Goal: Transaction & Acquisition: Download file/media

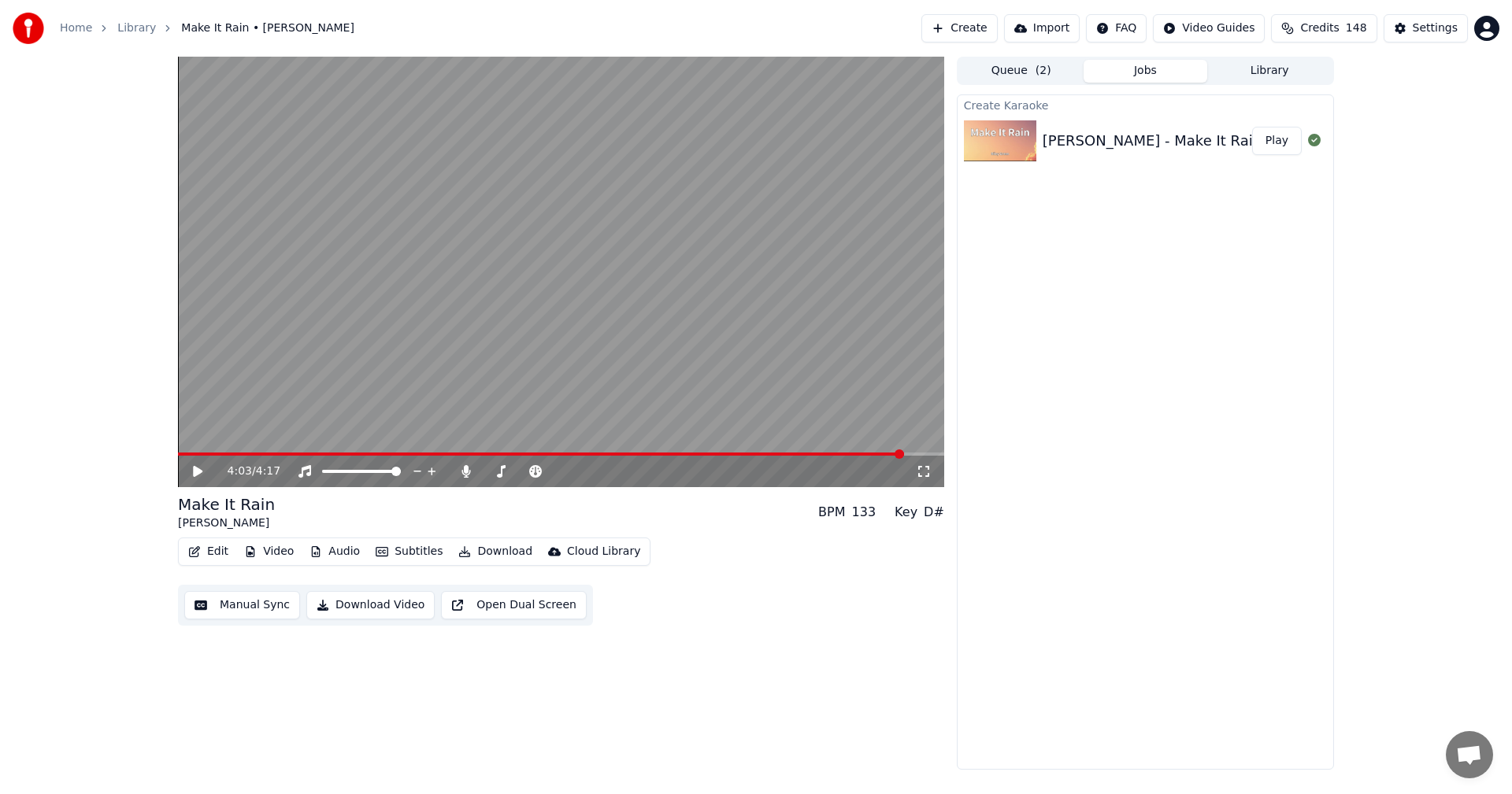
click at [963, 29] on button "Create" at bounding box center [959, 28] width 76 height 28
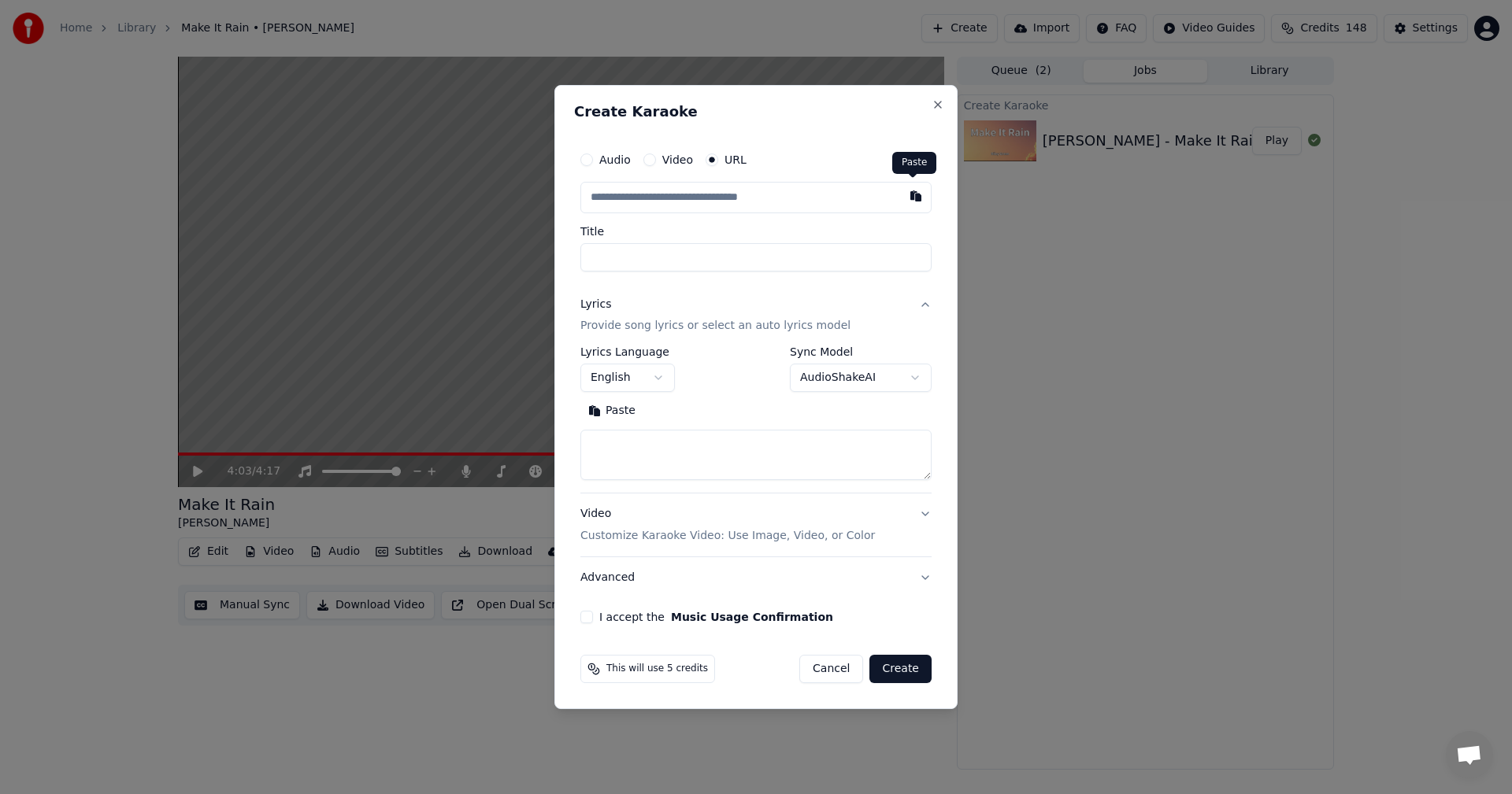
click at [911, 195] on button "button" at bounding box center [916, 196] width 32 height 28
type input "**********"
click at [911, 195] on button at bounding box center [916, 196] width 32 height 28
type input "**********"
click at [911, 195] on button "button" at bounding box center [916, 196] width 32 height 28
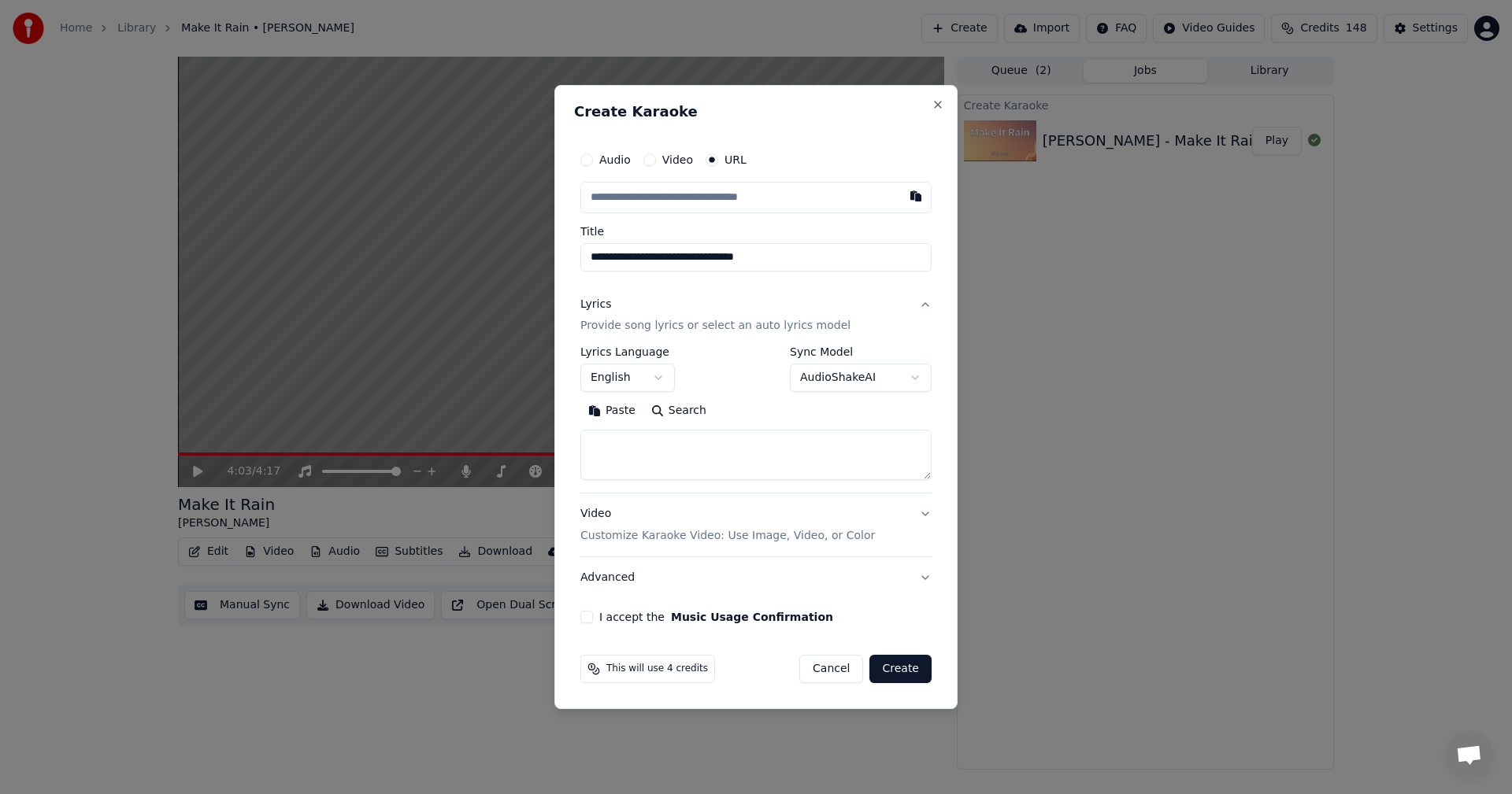
type input "**********"
click at [924, 516] on button "Video Customize Karaoke Video: Use Image, Video, or Color" at bounding box center [756, 525] width 352 height 63
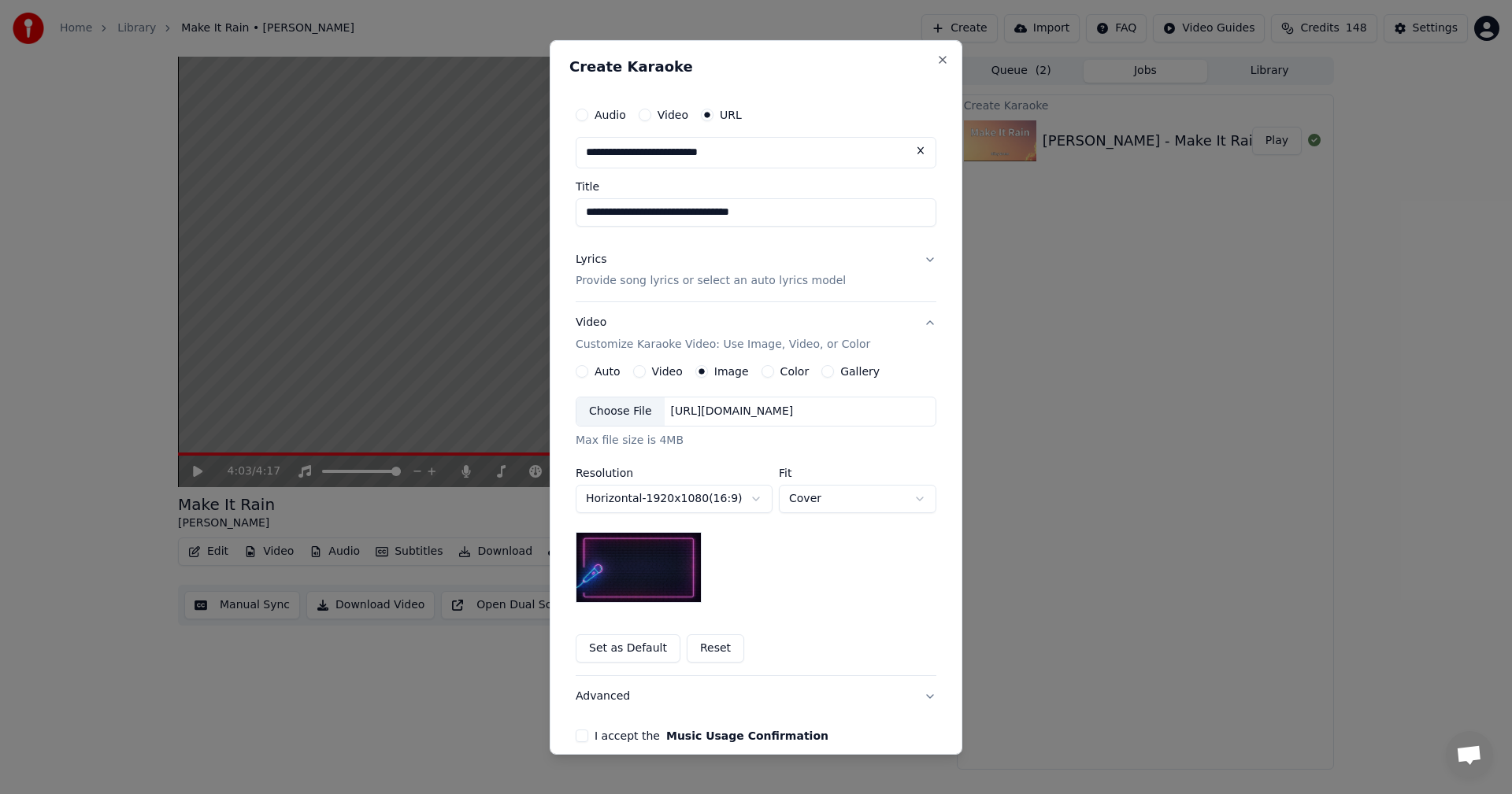
click at [622, 650] on button "Set as Default" at bounding box center [628, 649] width 105 height 28
click at [922, 258] on button "Lyrics Provide song lyrics or select an auto lyrics model" at bounding box center [756, 269] width 361 height 63
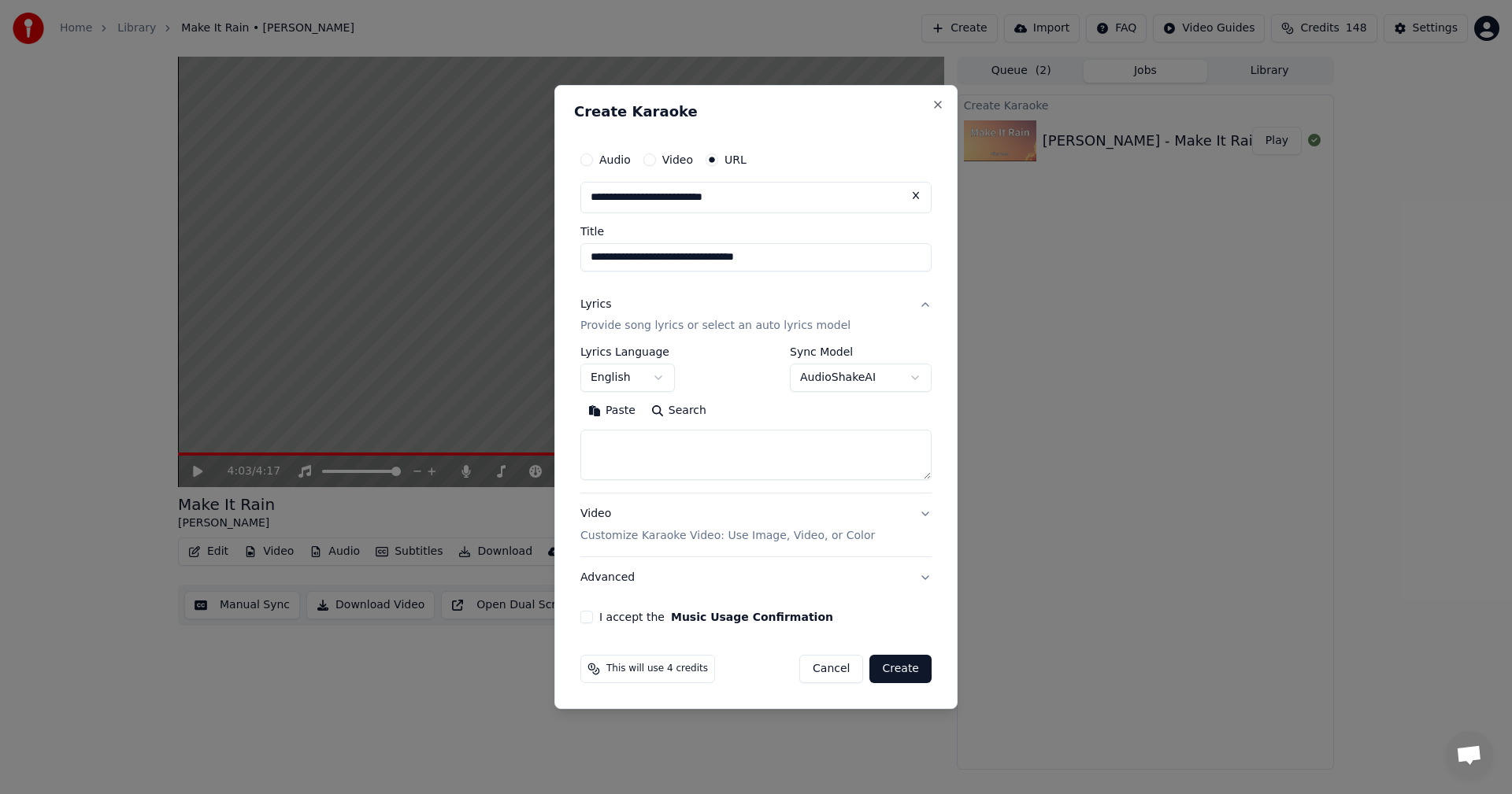
click at [914, 379] on body "**********" at bounding box center [756, 397] width 1512 height 794
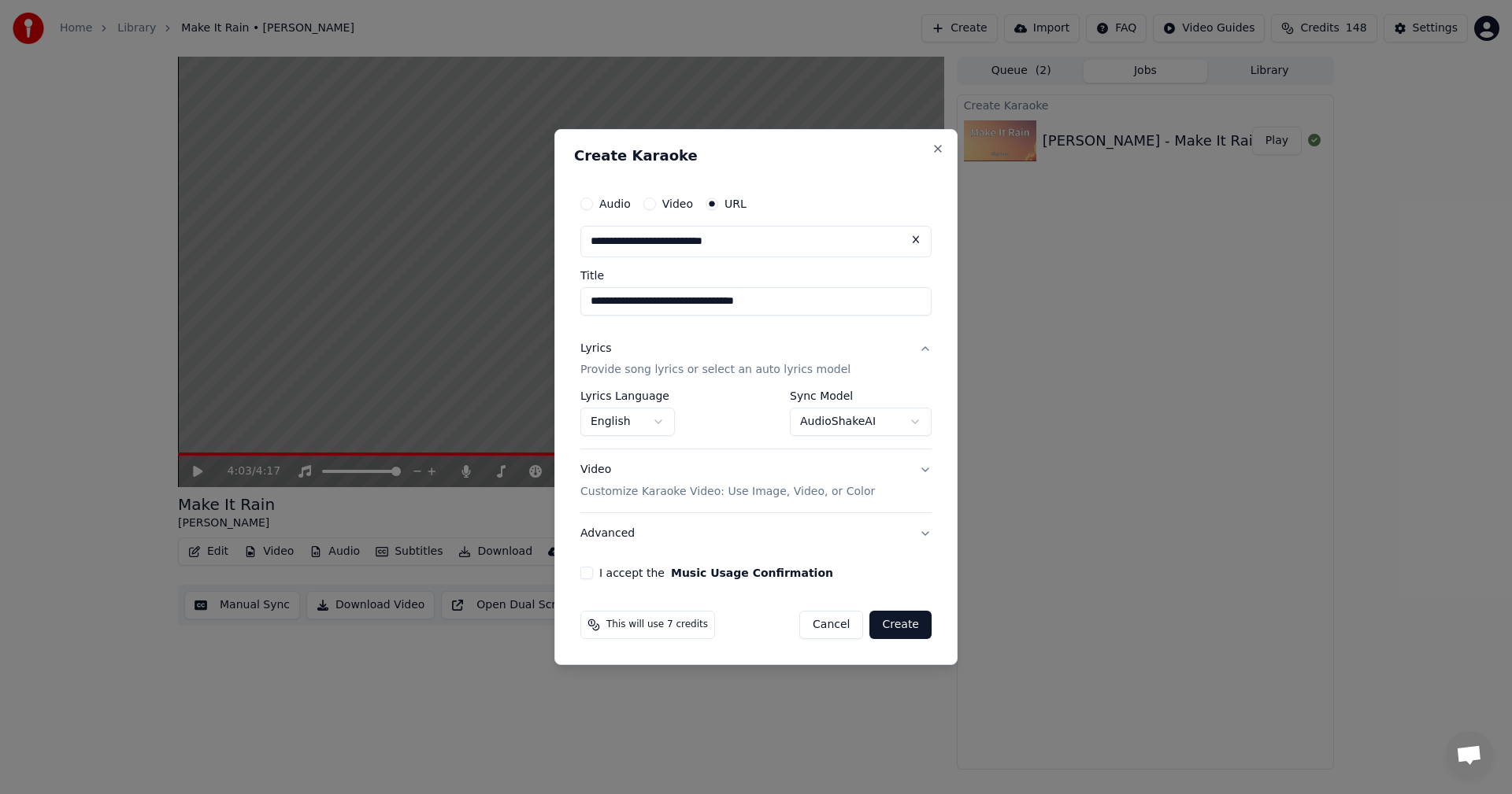
click at [586, 573] on button "I accept the Music Usage Confirmation" at bounding box center [586, 573] width 12 height 12
click at [899, 621] on button "Create" at bounding box center [900, 625] width 62 height 28
select select "**********"
select select
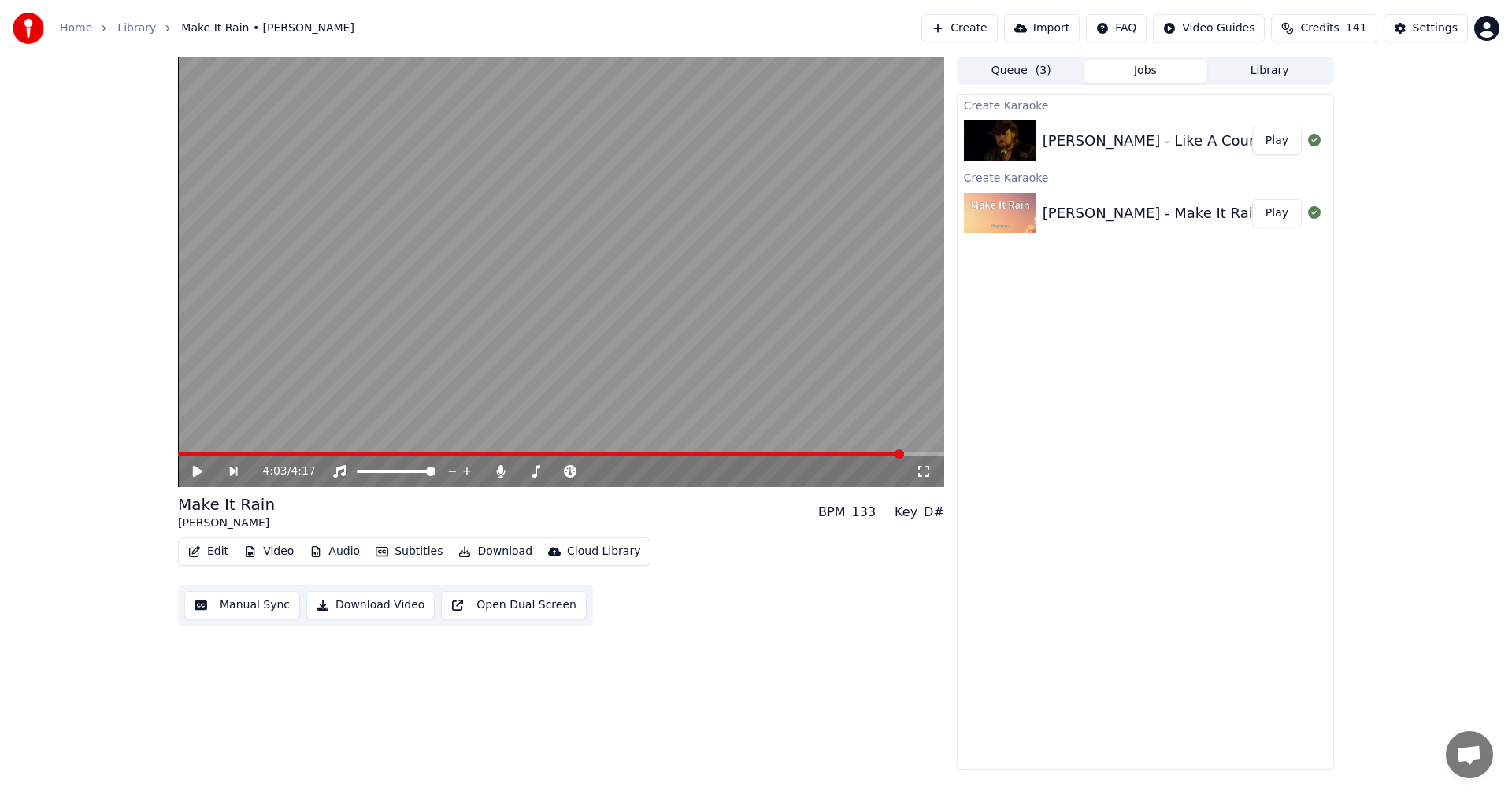
click at [1278, 143] on button "Play" at bounding box center [1276, 141] width 50 height 28
click at [199, 474] on icon at bounding box center [208, 471] width 37 height 12
click at [205, 549] on button "Edit" at bounding box center [208, 552] width 52 height 22
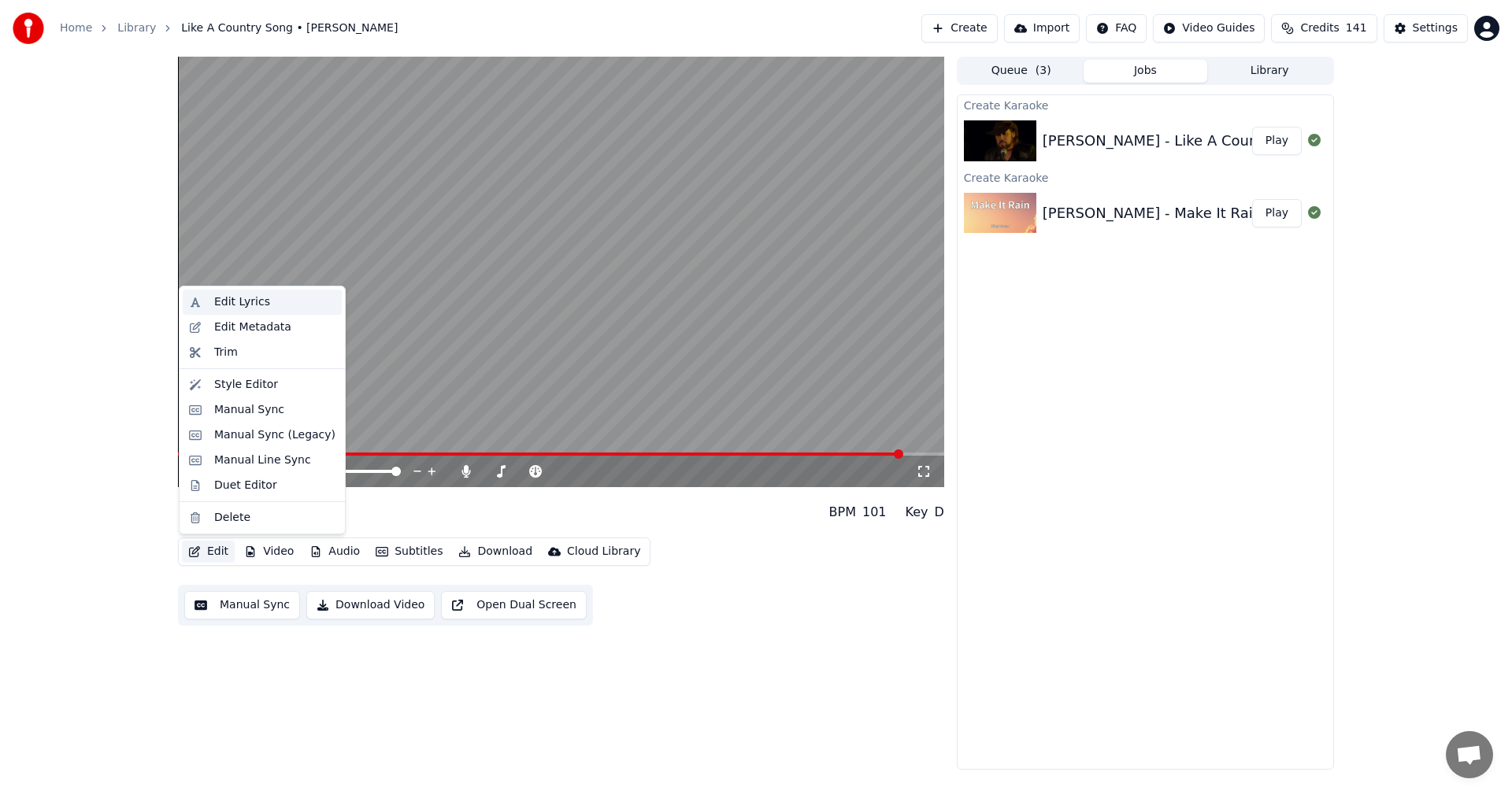
click at [232, 302] on div "Edit Lyrics" at bounding box center [242, 302] width 56 height 16
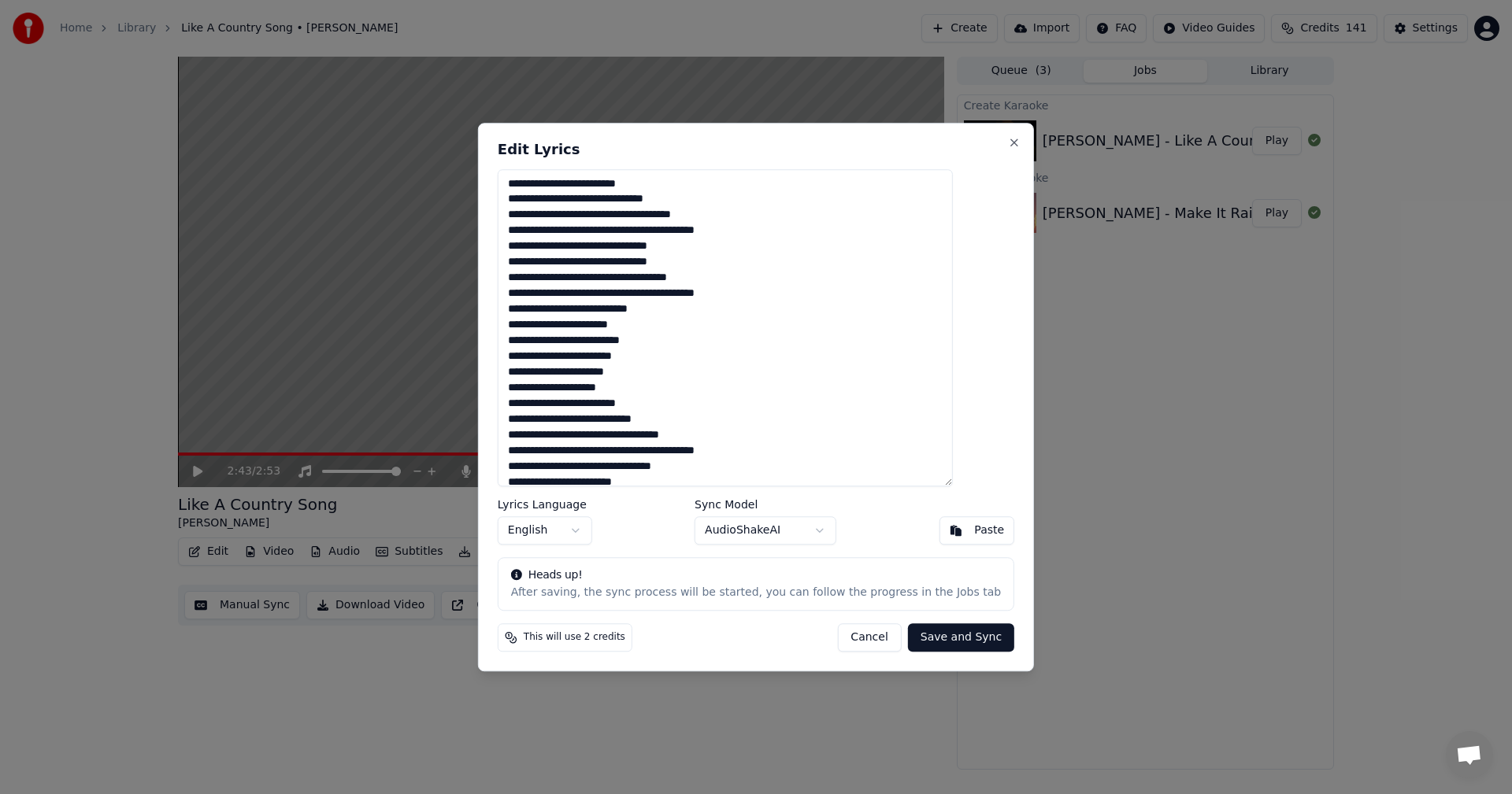
click at [726, 262] on textarea "**********" at bounding box center [725, 328] width 455 height 318
type textarea "**********"
click at [956, 634] on button "Save and Sync" at bounding box center [960, 637] width 106 height 28
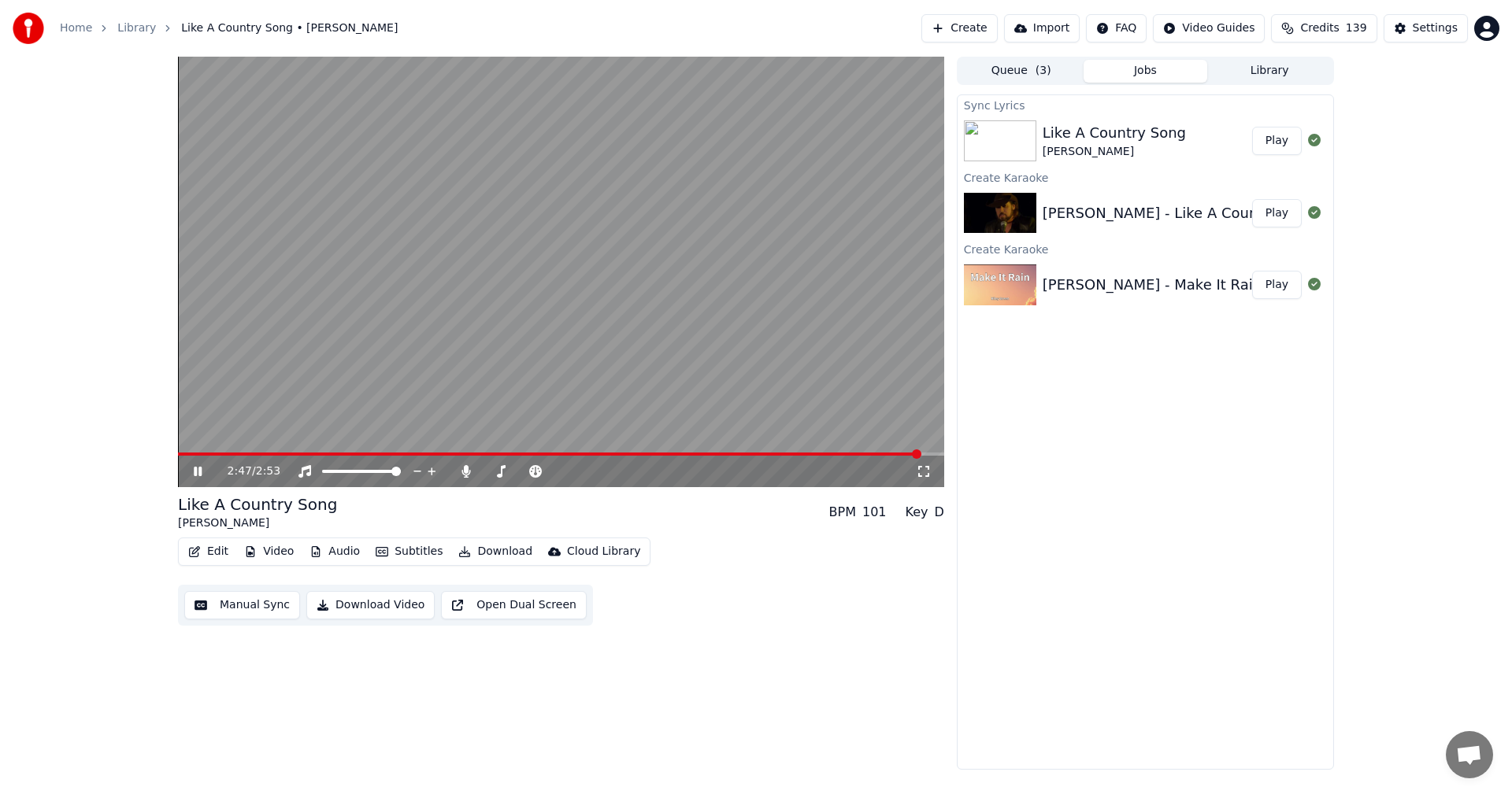
click at [1272, 145] on button "Play" at bounding box center [1276, 141] width 50 height 28
click at [464, 475] on icon at bounding box center [465, 471] width 8 height 12
click at [194, 470] on icon at bounding box center [208, 471] width 37 height 12
click at [1286, 142] on button "Play" at bounding box center [1276, 141] width 50 height 28
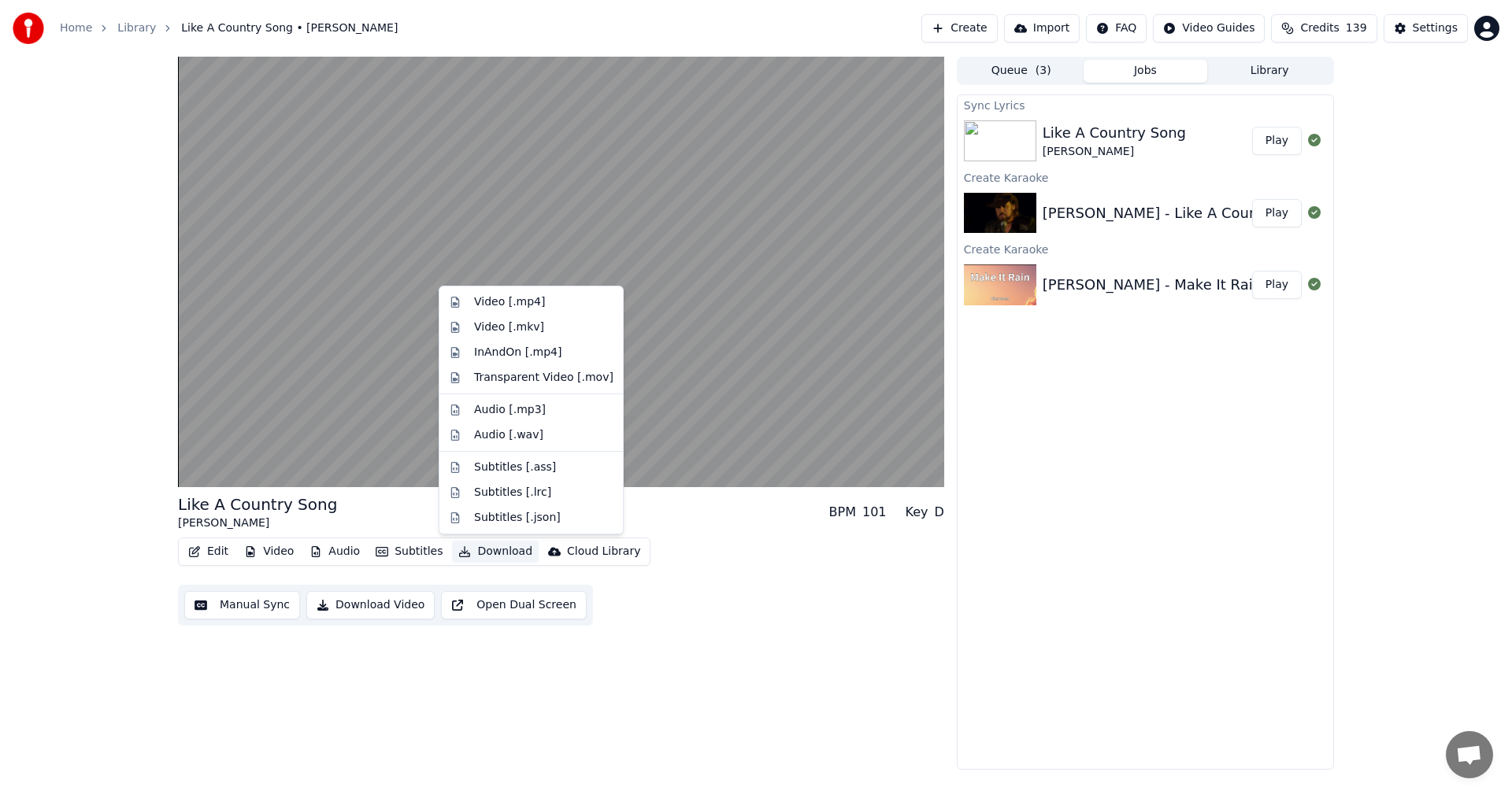
click at [459, 552] on icon "button" at bounding box center [465, 552] width 11 height 11
click at [494, 298] on div "Video [.mp4]" at bounding box center [510, 302] width 71 height 16
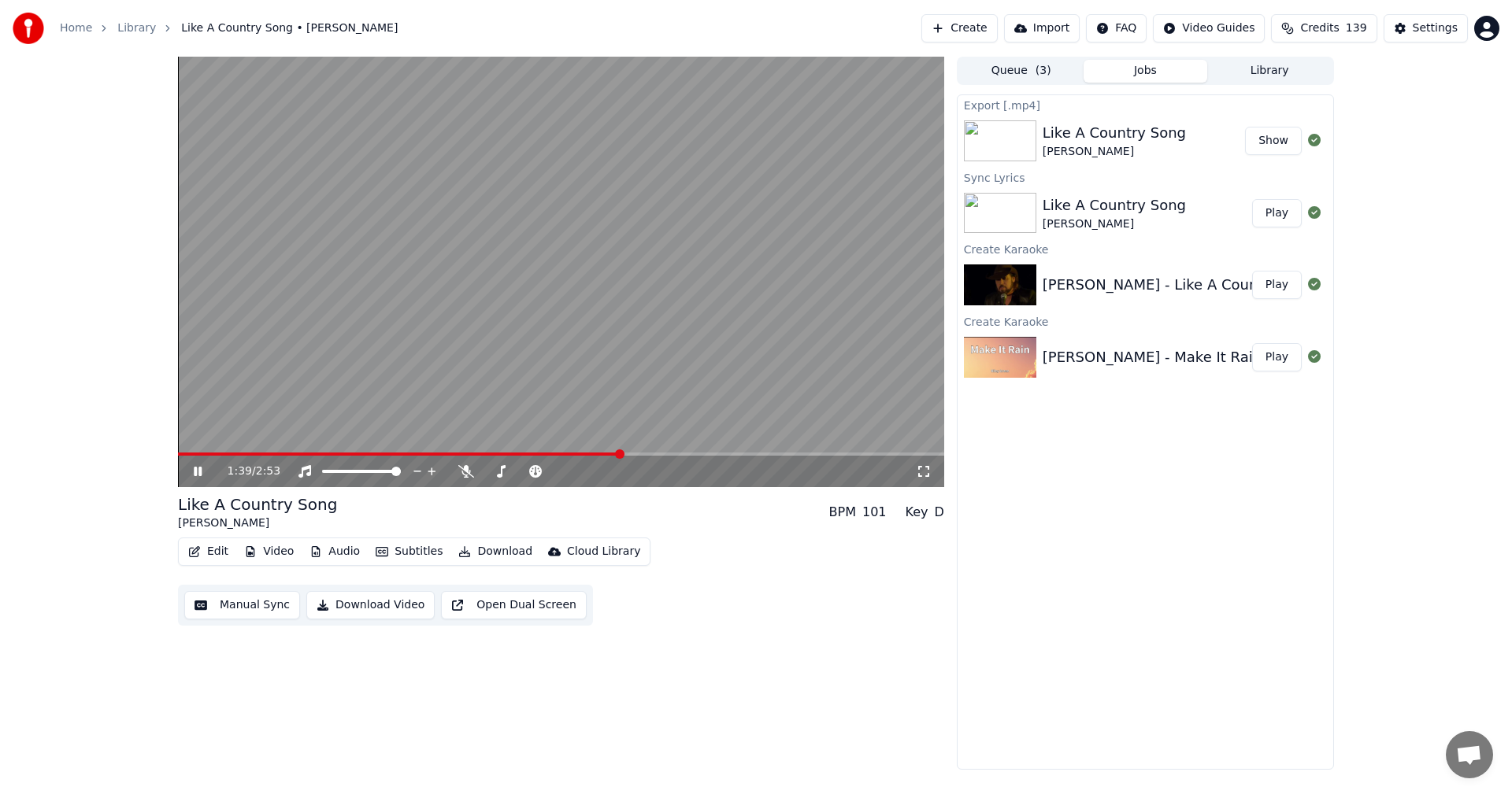
click at [1269, 362] on button "Play" at bounding box center [1276, 357] width 50 height 28
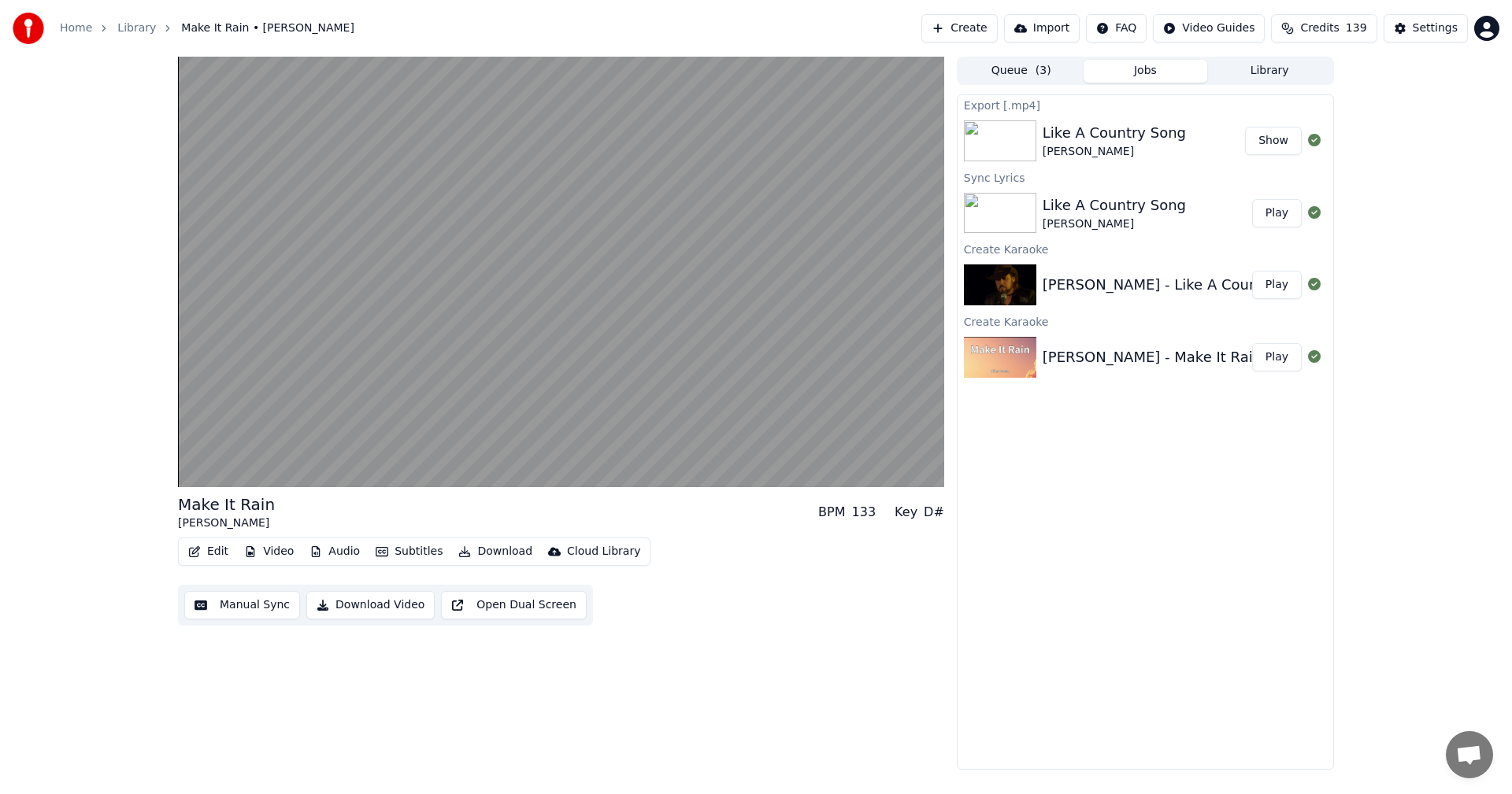
click at [487, 553] on button "Download" at bounding box center [495, 552] width 86 height 22
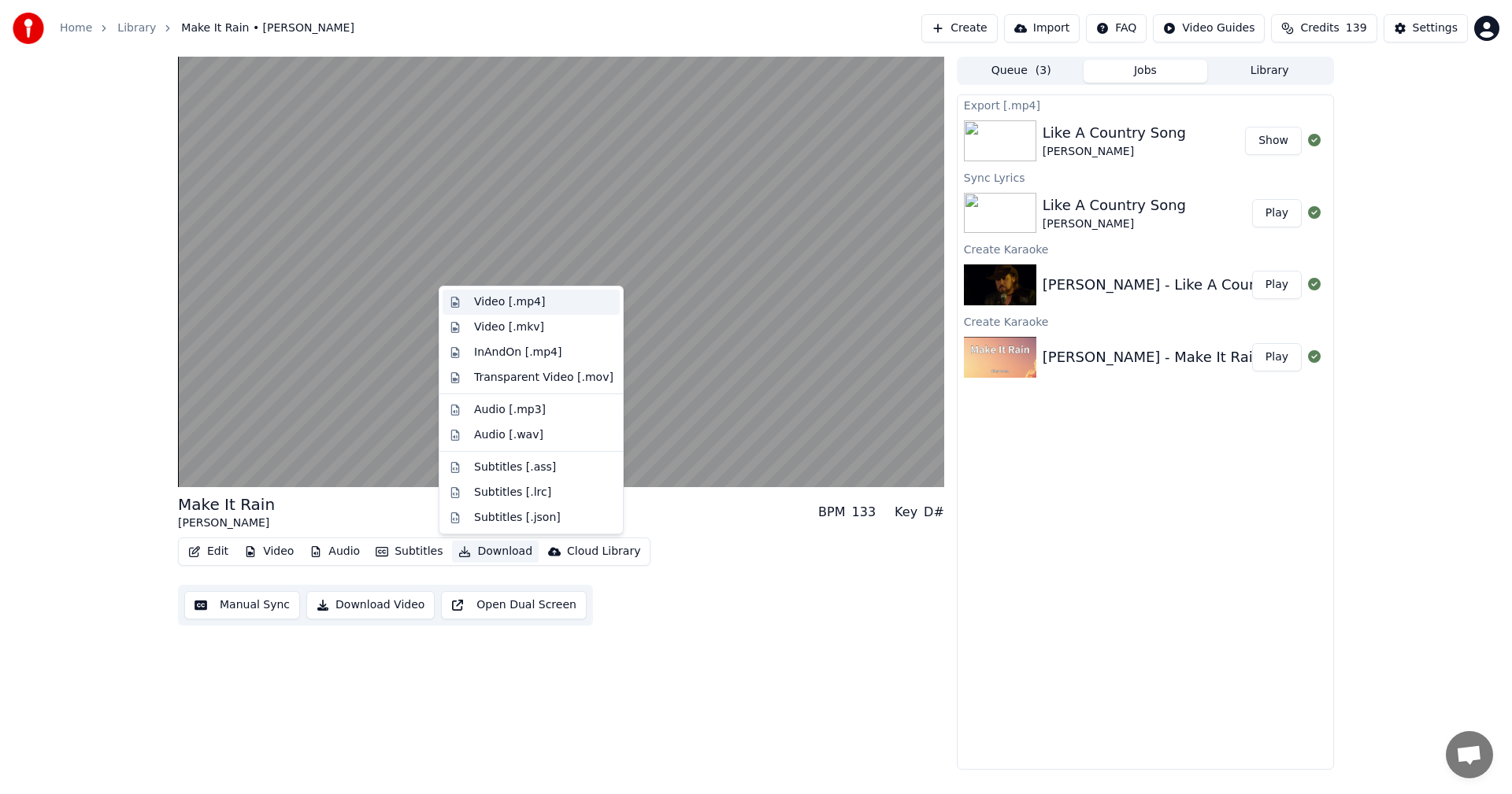
click at [495, 303] on div "Video [.mp4]" at bounding box center [510, 302] width 71 height 16
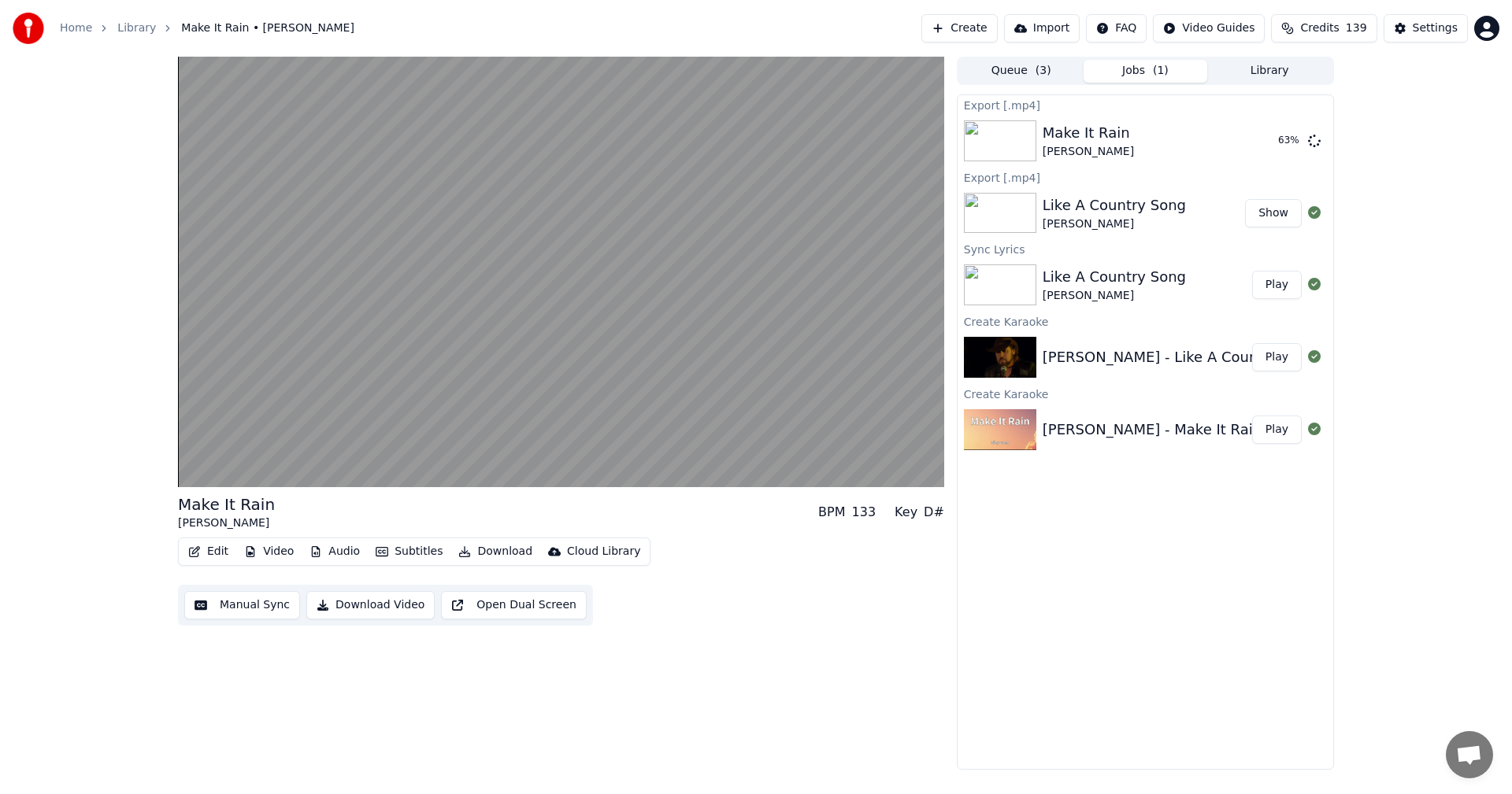
click at [274, 552] on button "Video" at bounding box center [269, 552] width 62 height 22
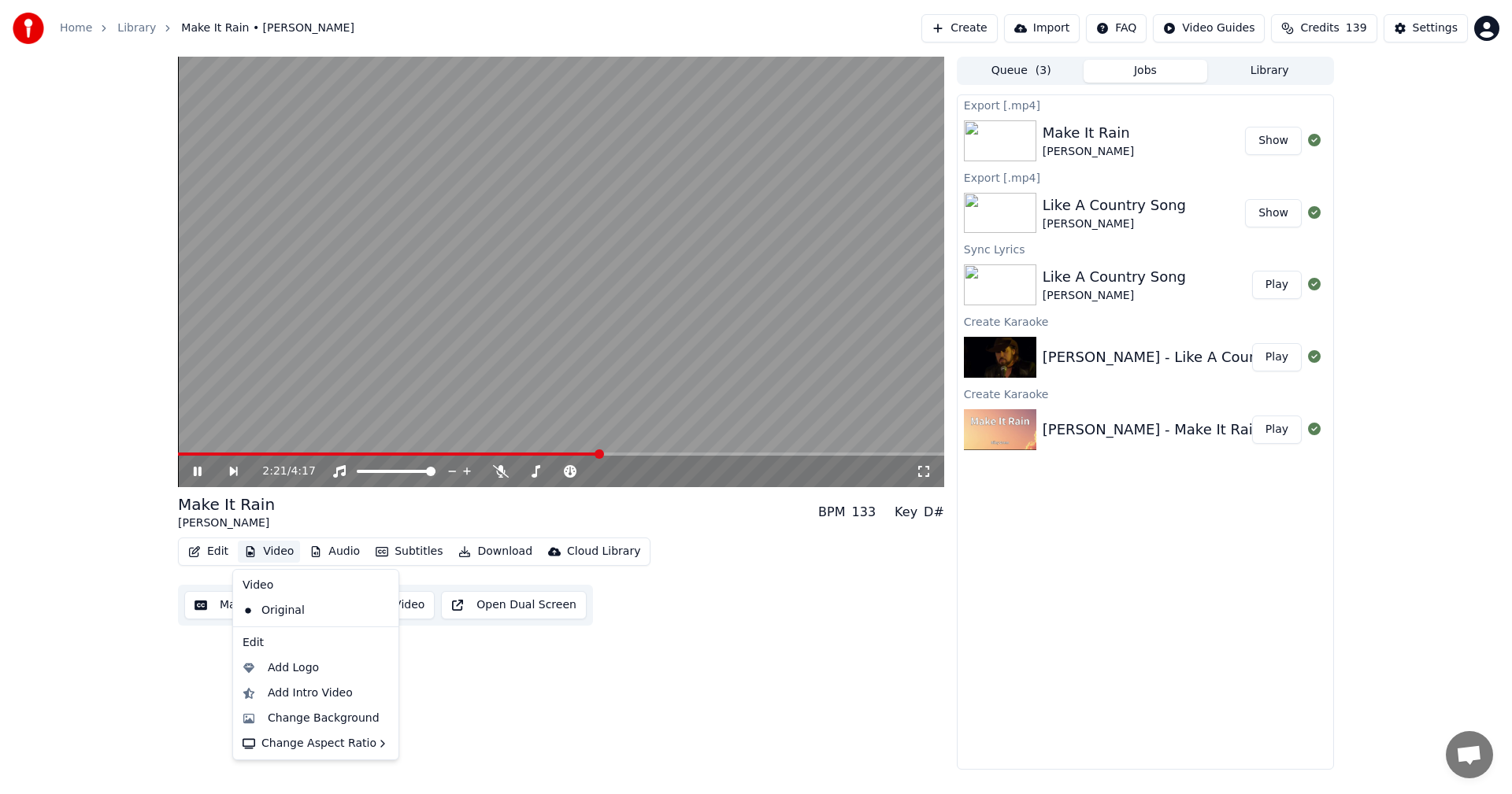
click at [197, 466] on icon at bounding box center [208, 471] width 37 height 12
click at [1247, 69] on button "Library" at bounding box center [1269, 71] width 125 height 22
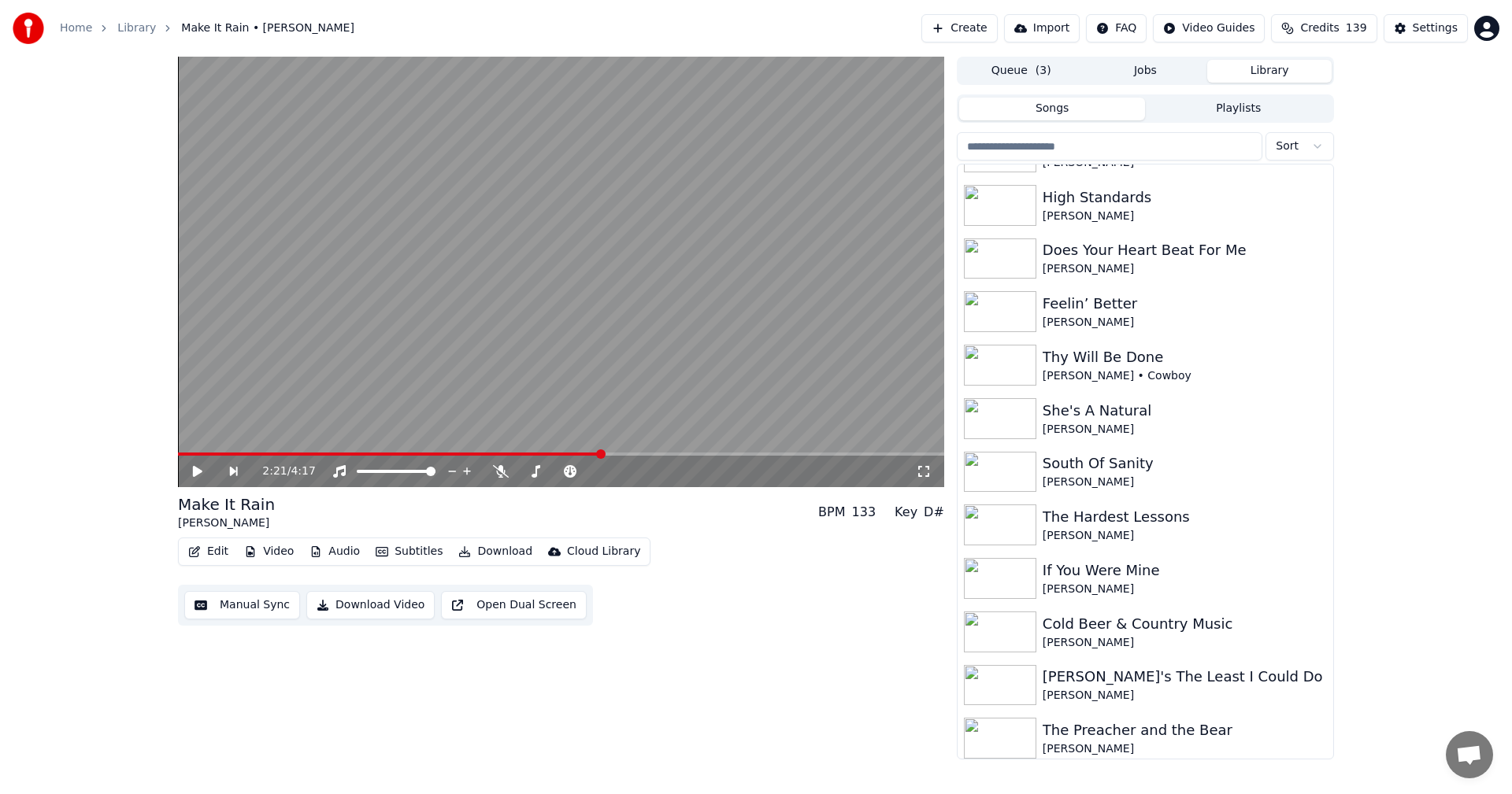
scroll to position [152, 0]
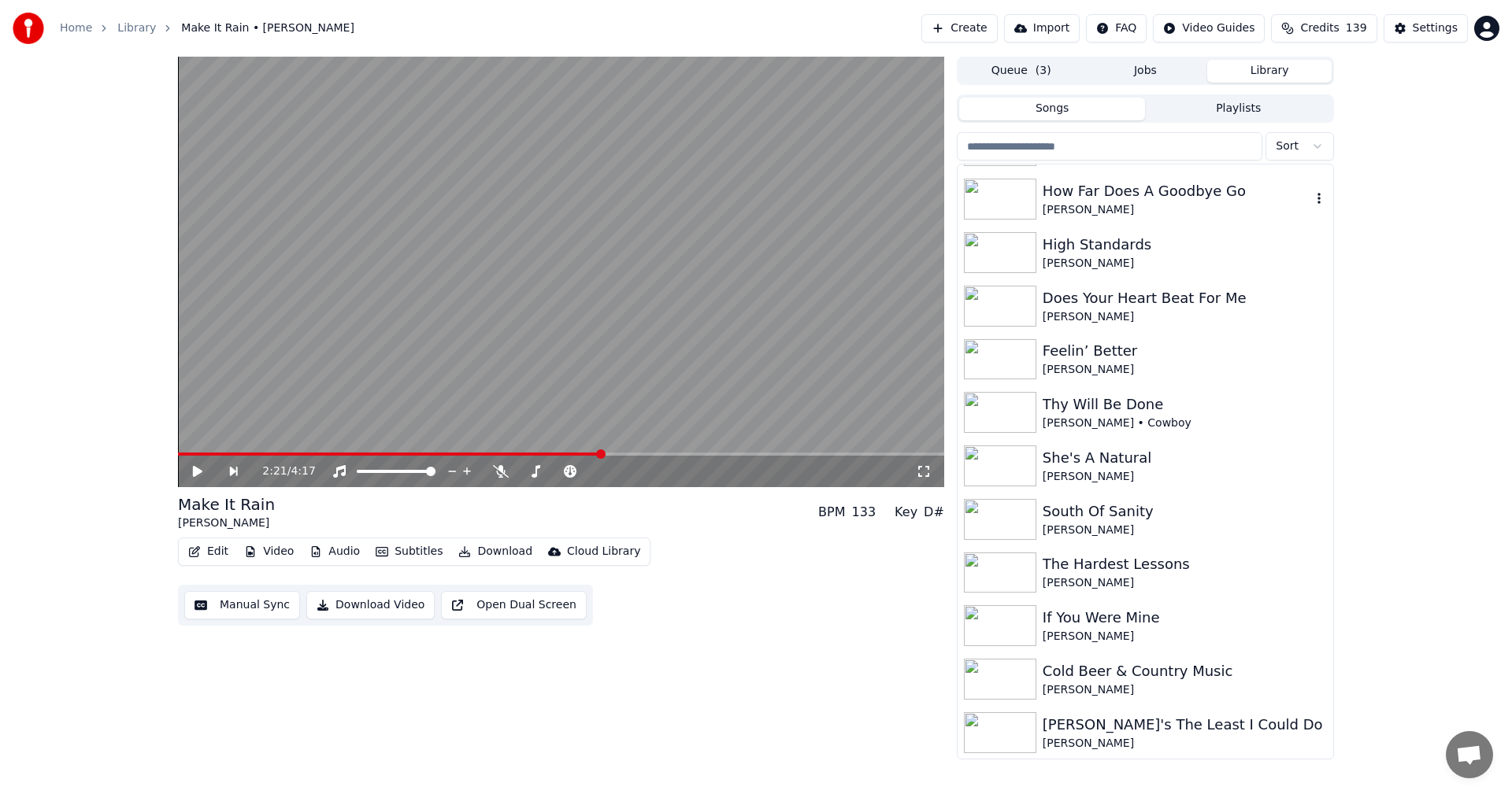
click at [1010, 195] on img at bounding box center [999, 200] width 72 height 41
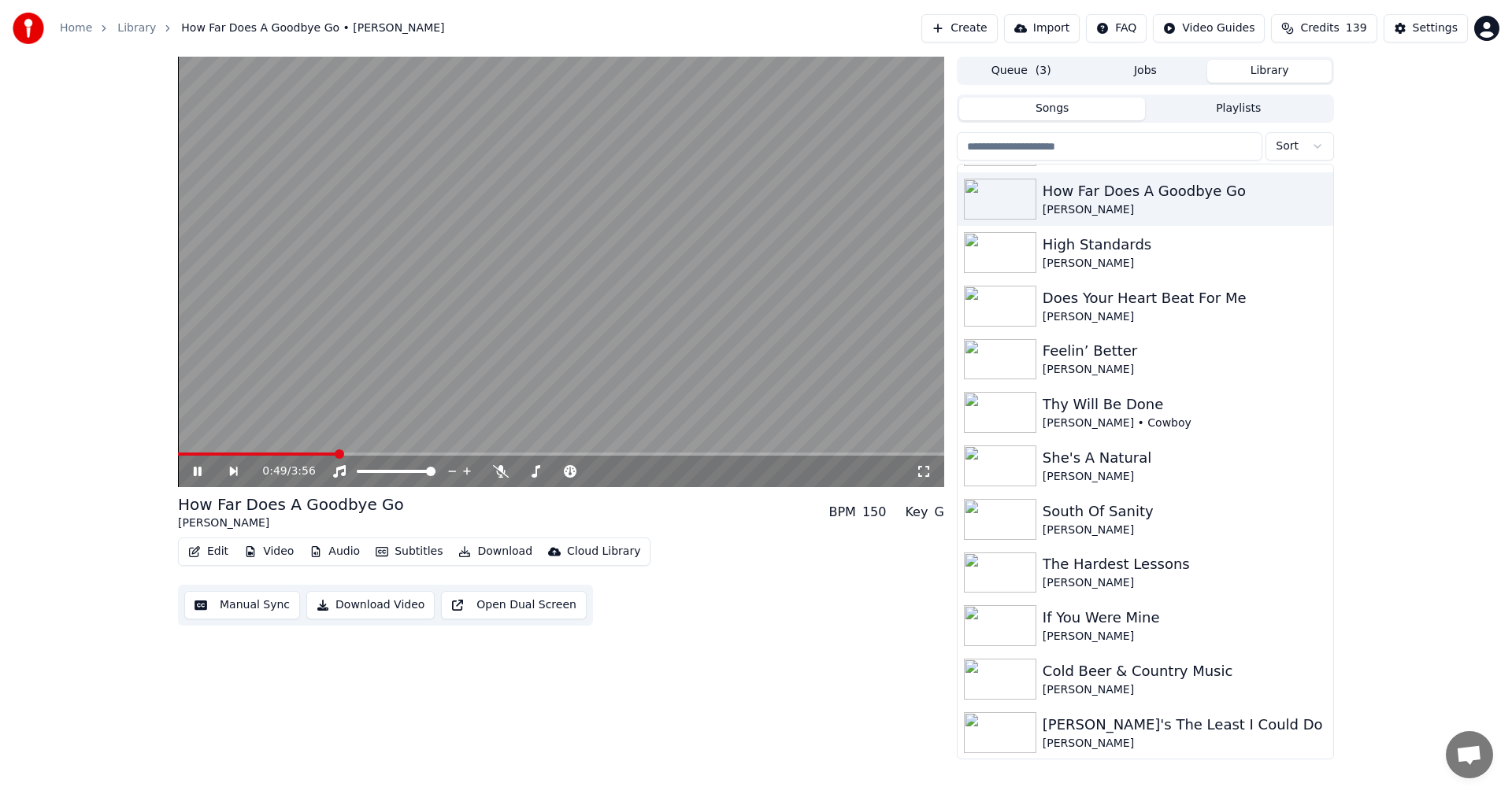
click at [337, 456] on span at bounding box center [561, 454] width 766 height 3
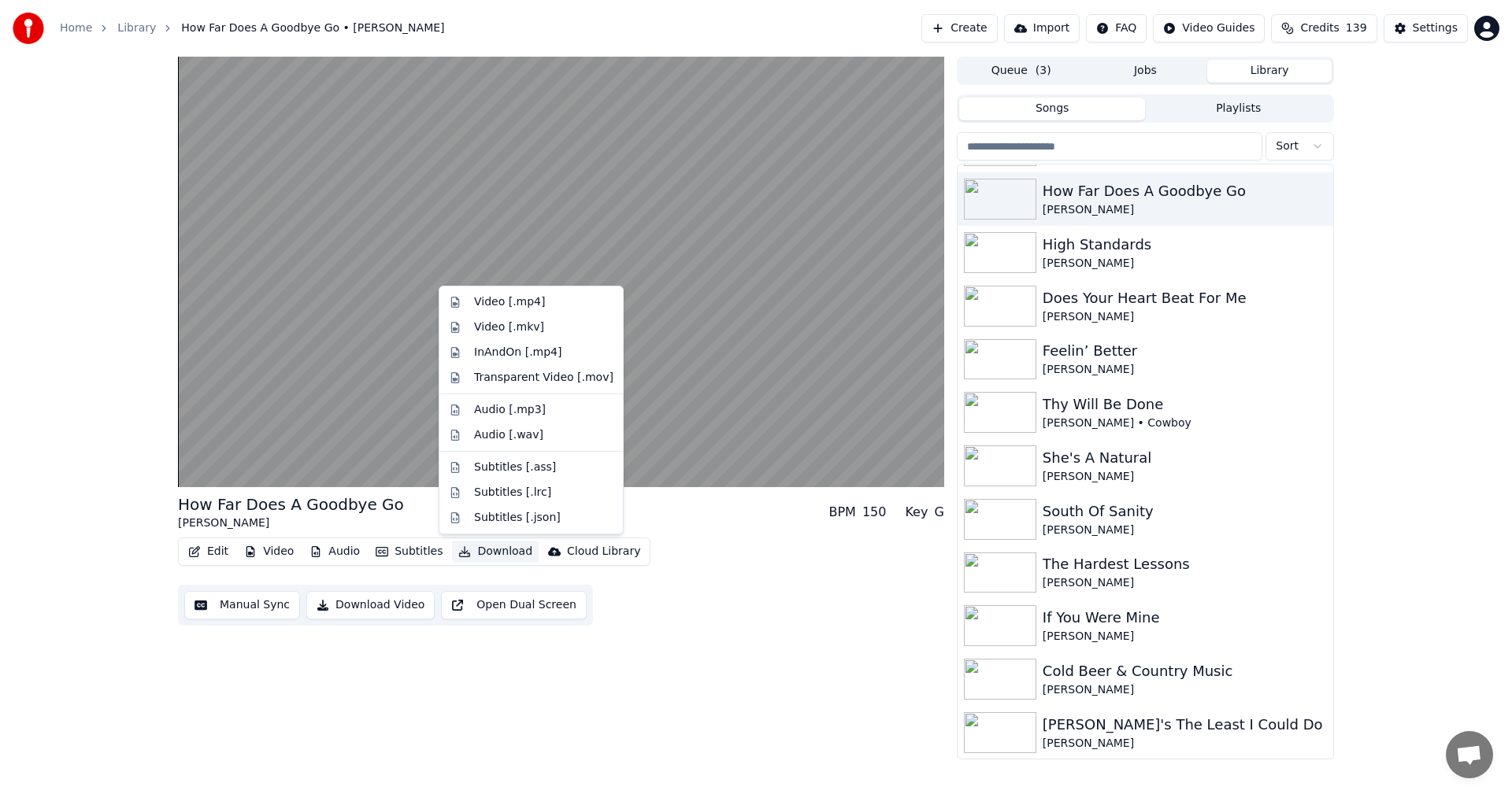
click at [458, 556] on icon "button" at bounding box center [464, 552] width 12 height 11
click at [496, 303] on div "Video [.mp4]" at bounding box center [510, 302] width 71 height 16
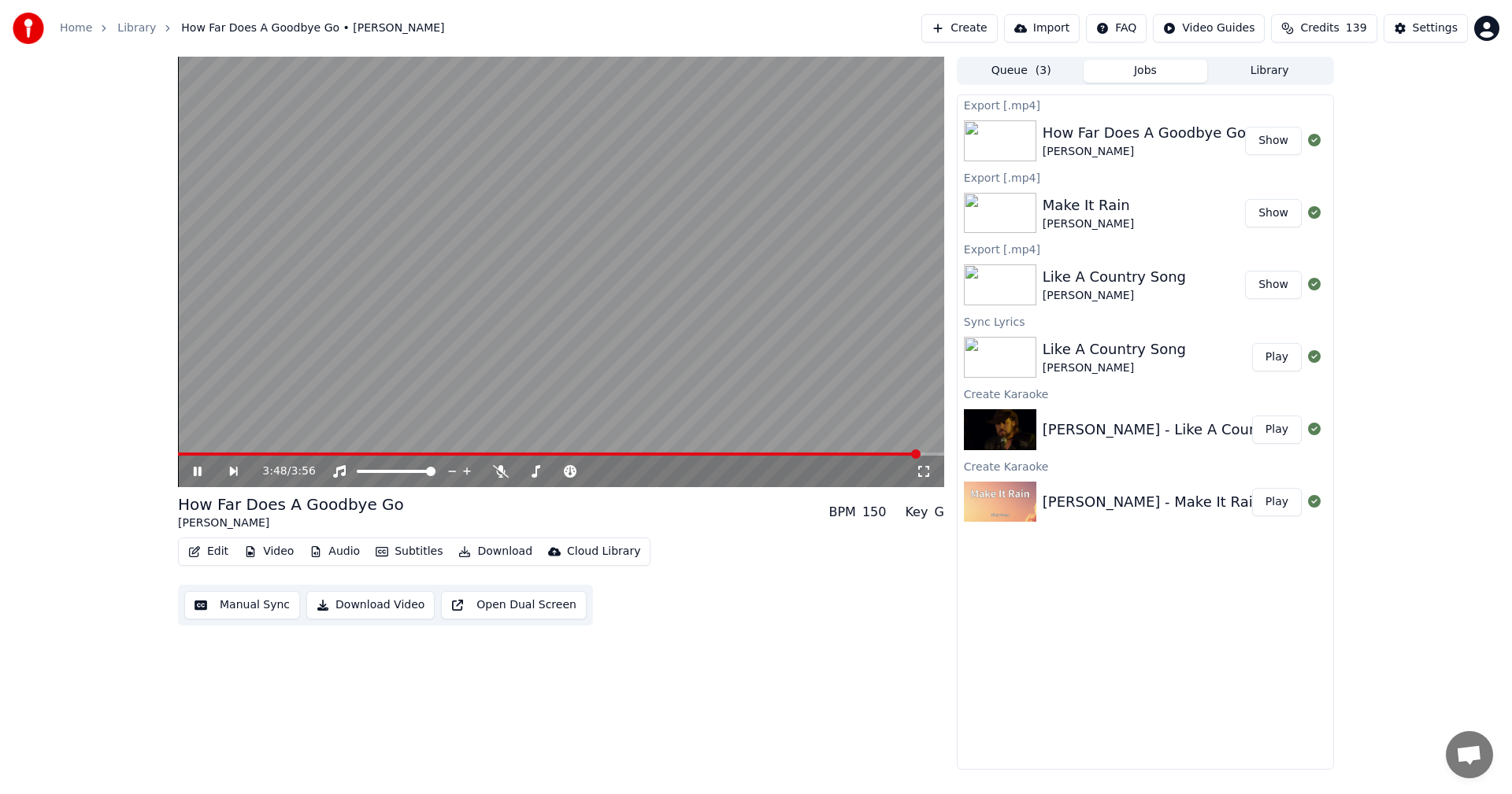
click at [197, 470] on icon at bounding box center [208, 471] width 37 height 12
click at [1255, 69] on button "Library" at bounding box center [1269, 71] width 125 height 22
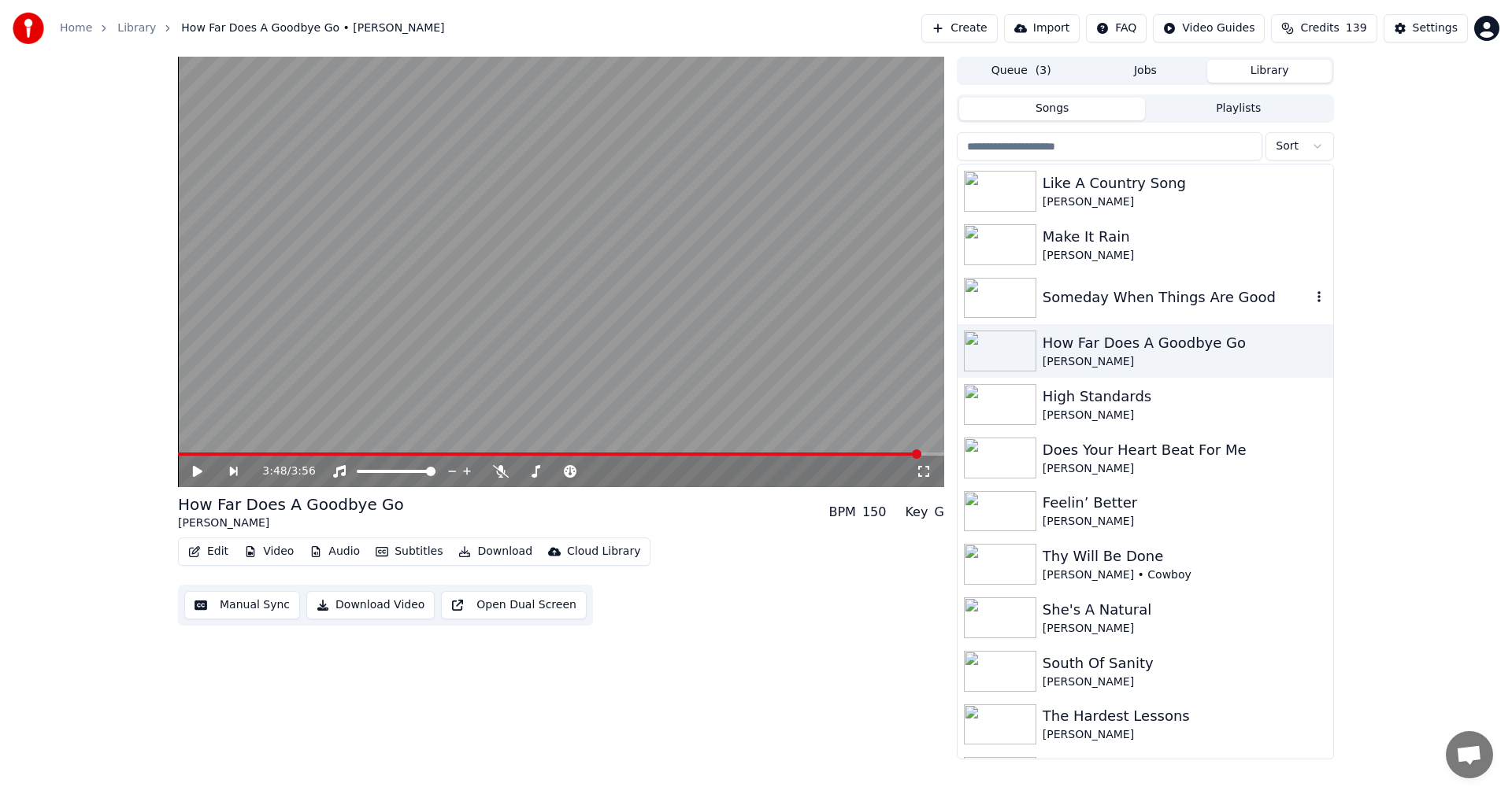
click at [1131, 297] on div "Someday When Things Are Good" at bounding box center [1176, 298] width 268 height 22
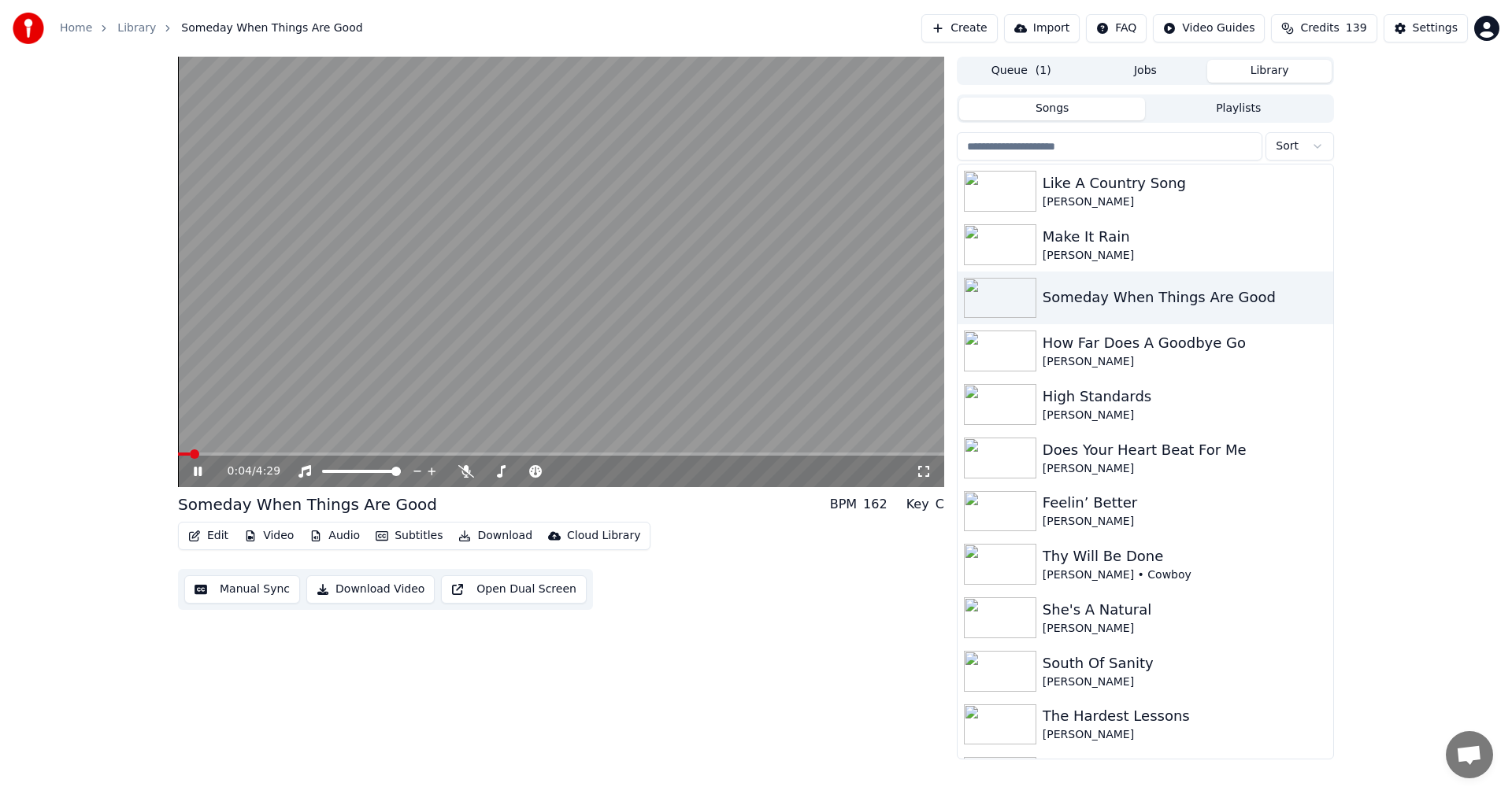
click at [487, 538] on button "Download" at bounding box center [495, 536] width 86 height 22
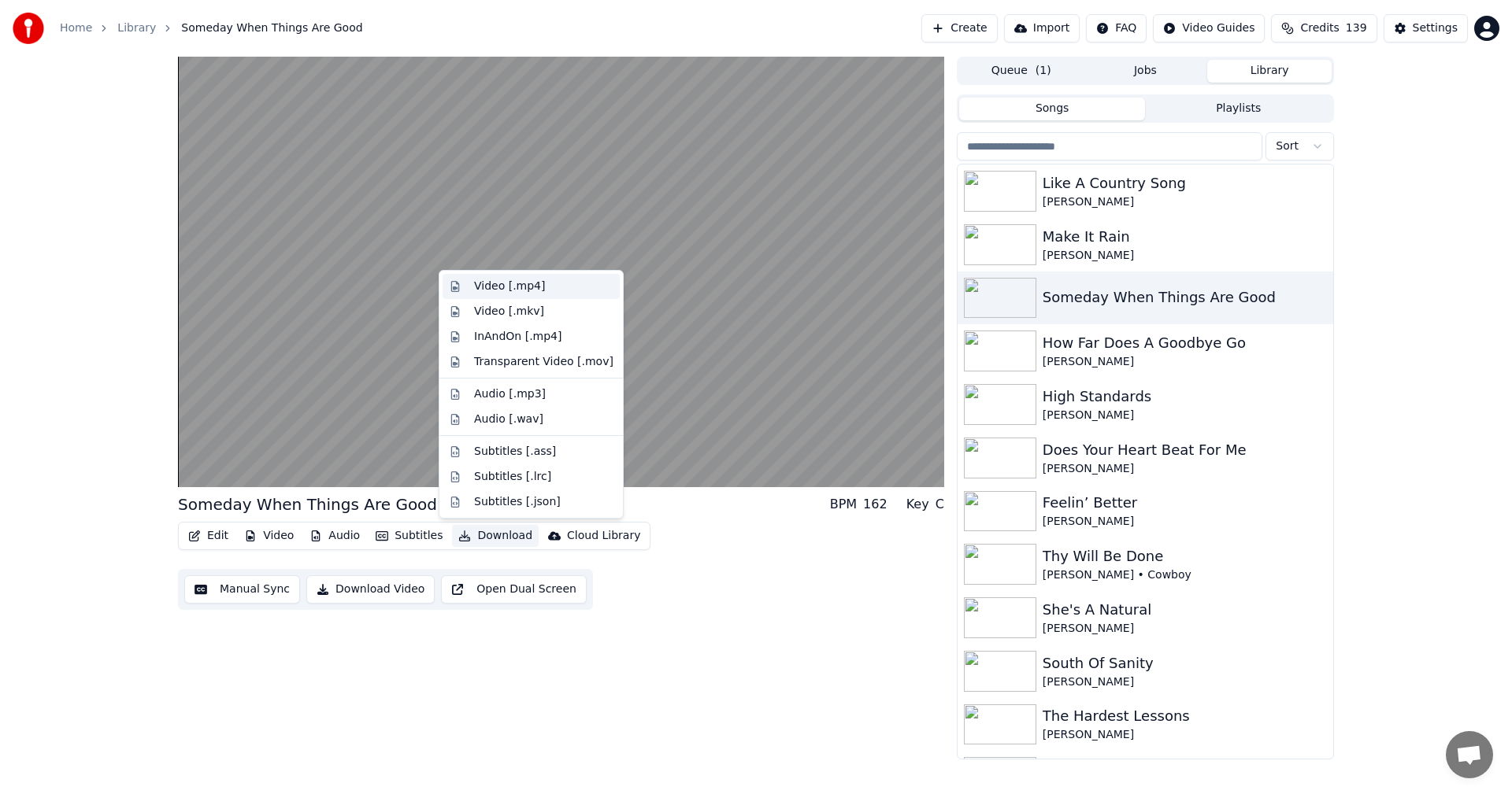
click at [493, 284] on div "Video [.mp4]" at bounding box center [510, 286] width 71 height 16
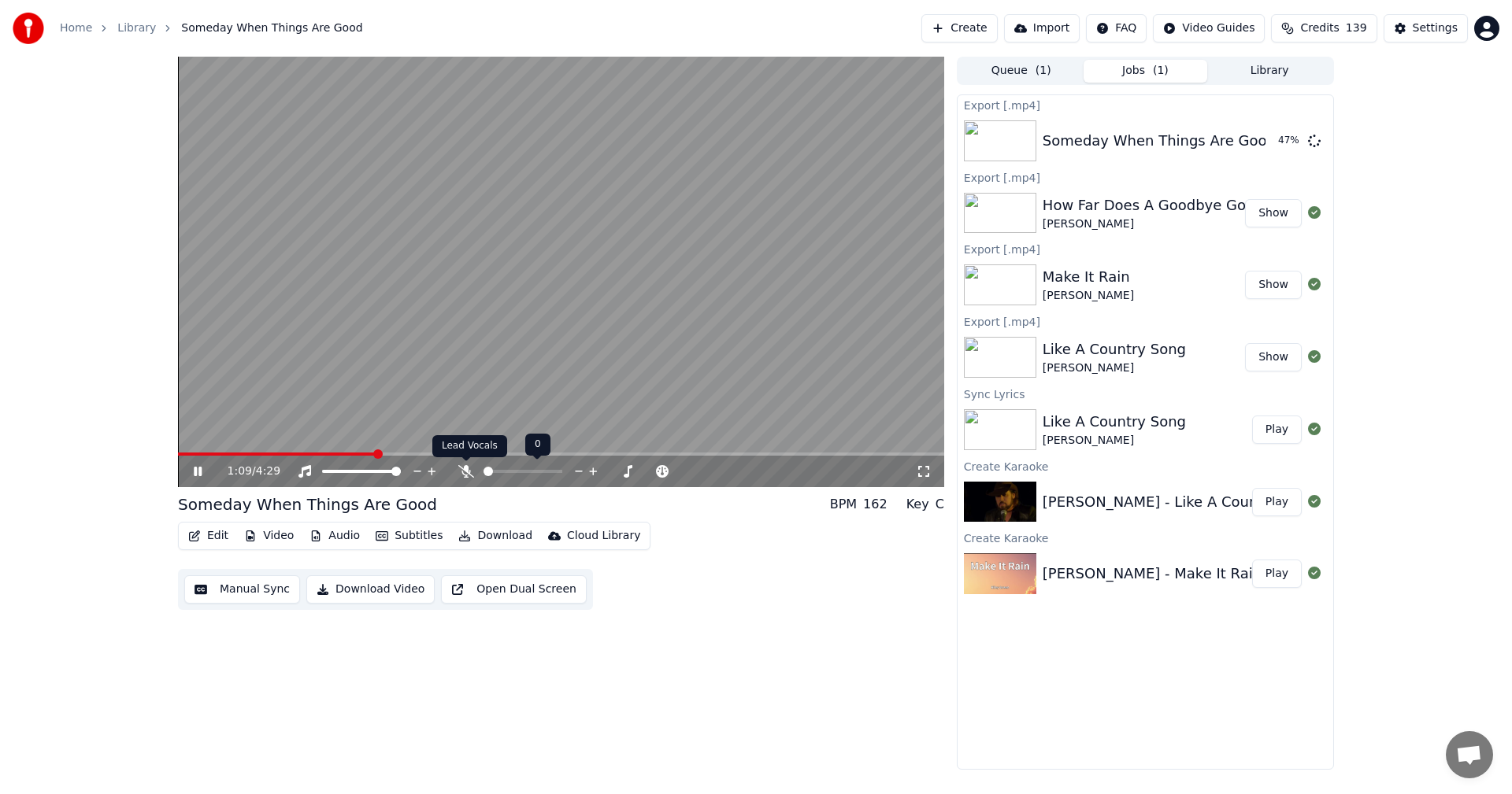
click at [461, 466] on icon at bounding box center [466, 471] width 16 height 12
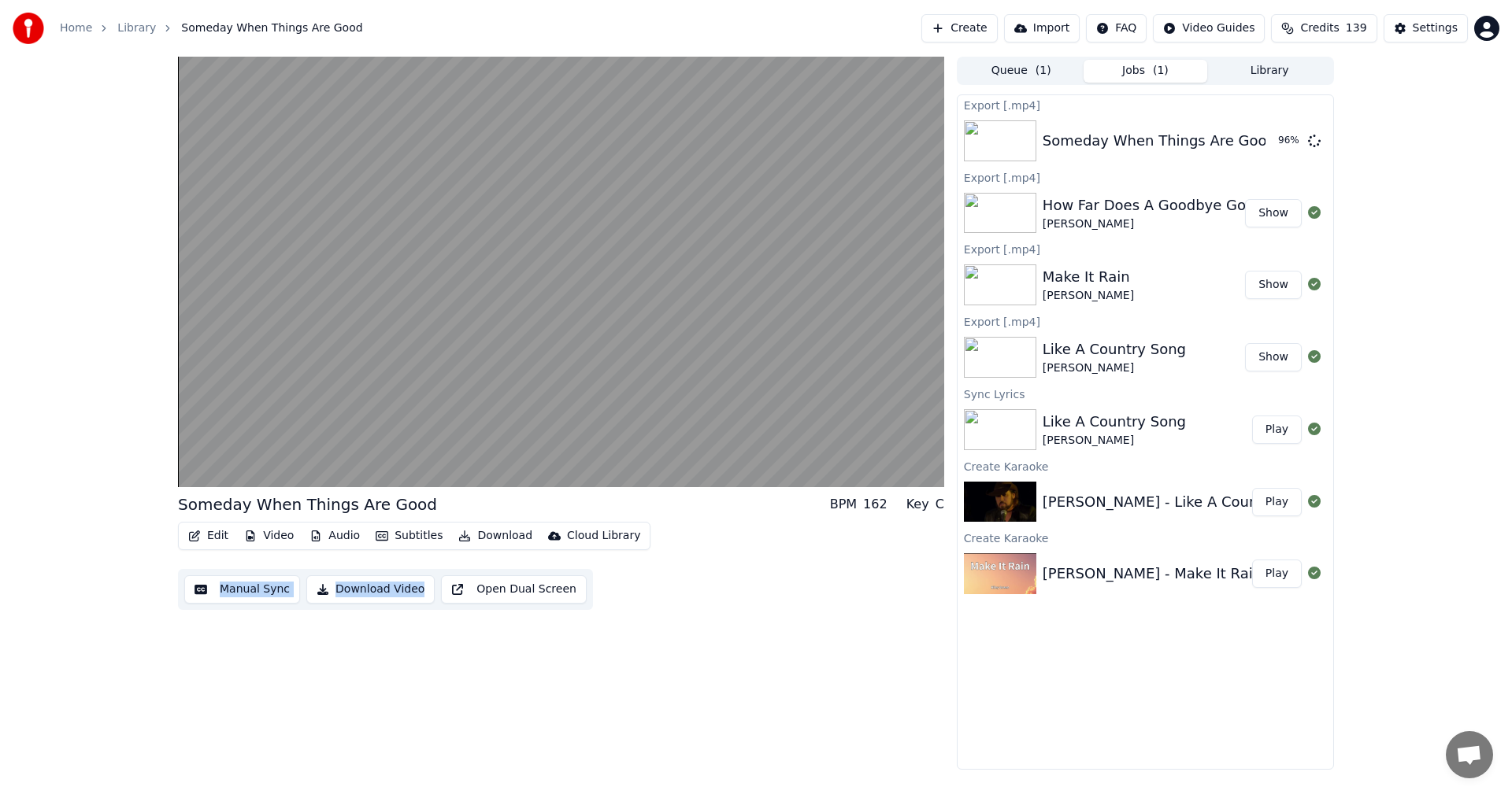
drag, startPoint x: 651, startPoint y: 543, endPoint x: 474, endPoint y: 589, distance: 182.9
click at [474, 589] on div "Edit Video Audio Subtitles Download Cloud Library Manual Sync Download Video Op…" at bounding box center [561, 566] width 766 height 88
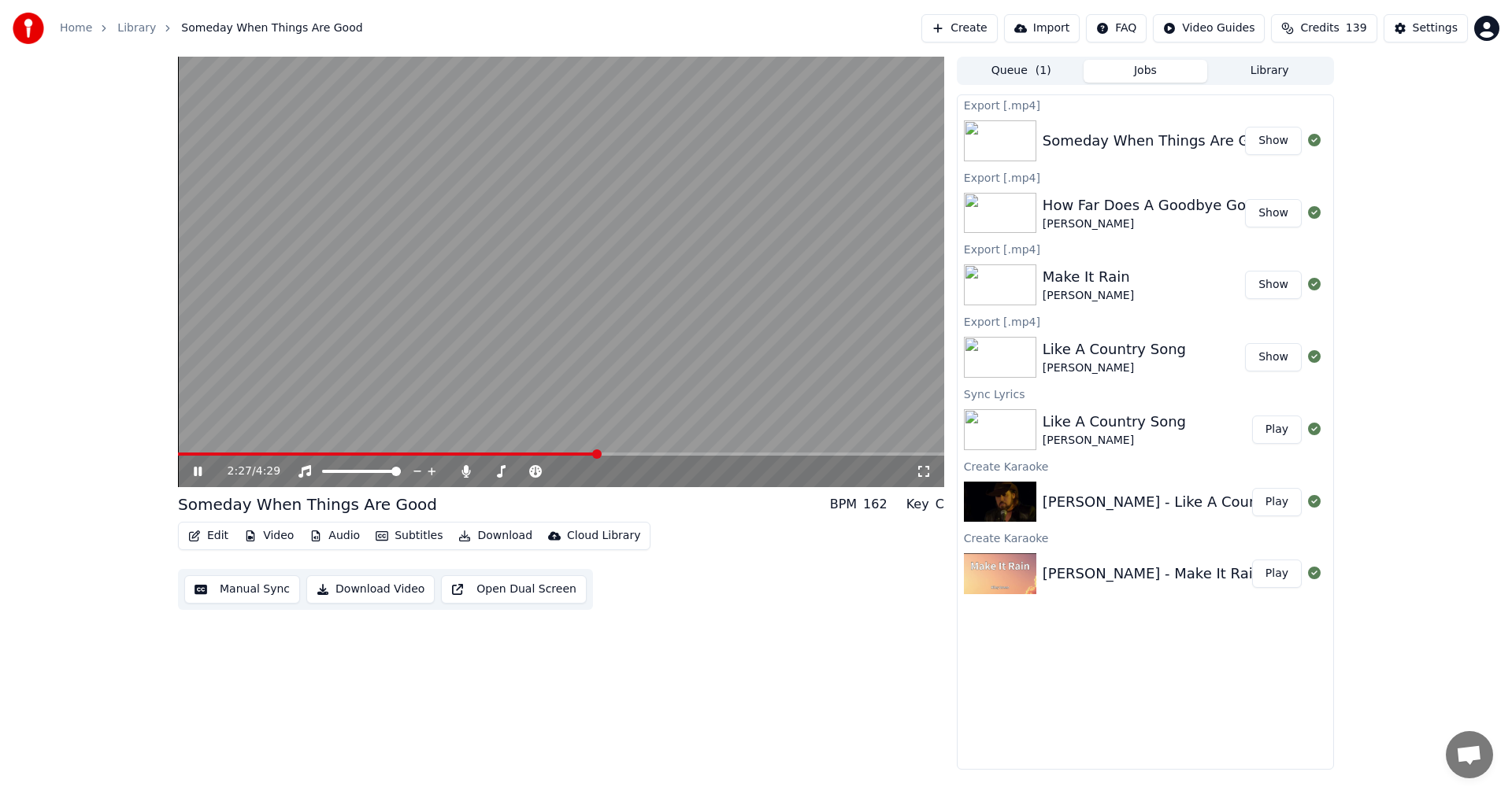
click at [196, 474] on icon at bounding box center [198, 472] width 7 height 9
